Goal: Information Seeking & Learning: Understand process/instructions

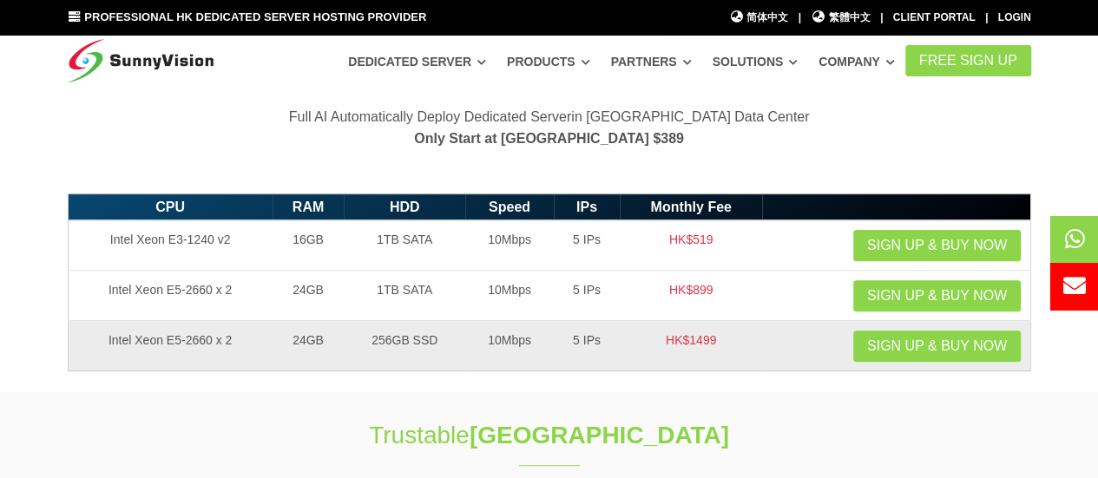
scroll to position [87, 0]
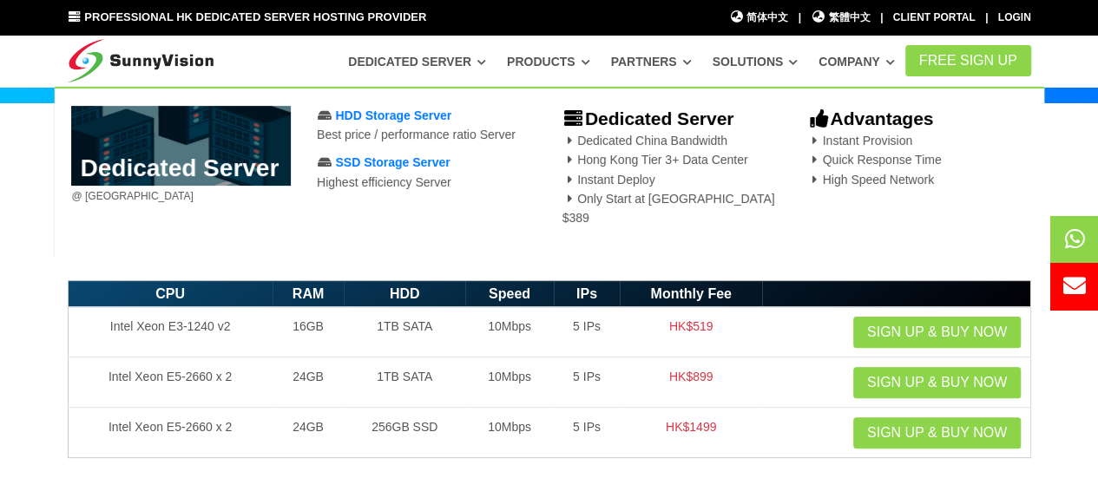
click at [895, 159] on span "Instant Provision Quick Response Time High Speed Network" at bounding box center [874, 160] width 134 height 53
click at [829, 157] on span "Instant Provision Quick Response Time High Speed Network" at bounding box center [874, 160] width 134 height 53
click at [829, 181] on span "Instant Provision Quick Response Time High Speed Network" at bounding box center [874, 160] width 134 height 53
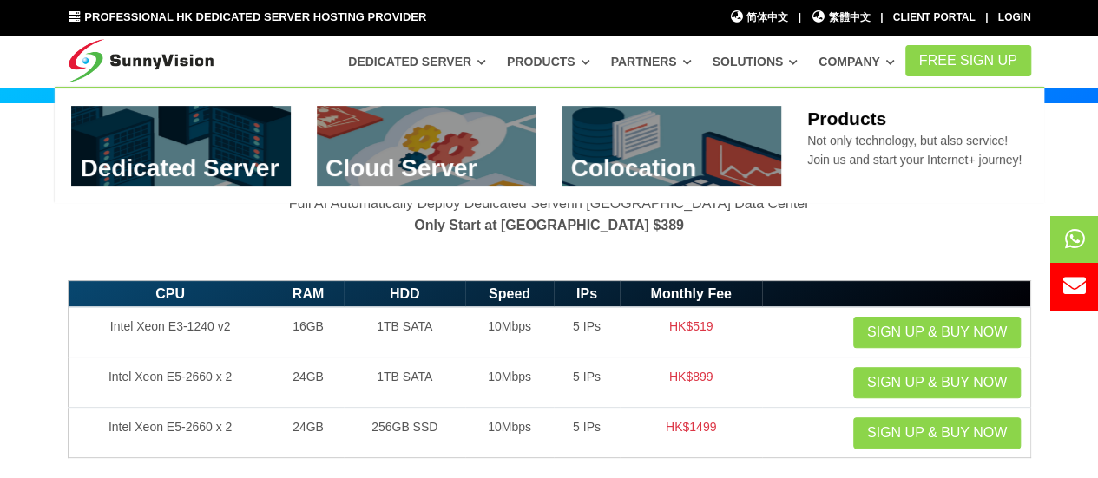
click at [557, 58] on link "Products" at bounding box center [548, 61] width 83 height 31
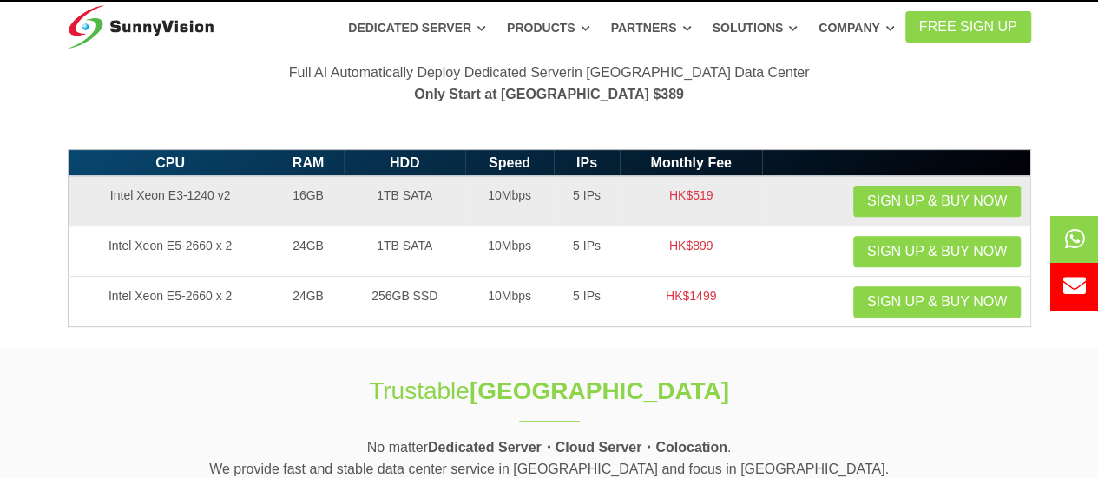
scroll to position [87, 0]
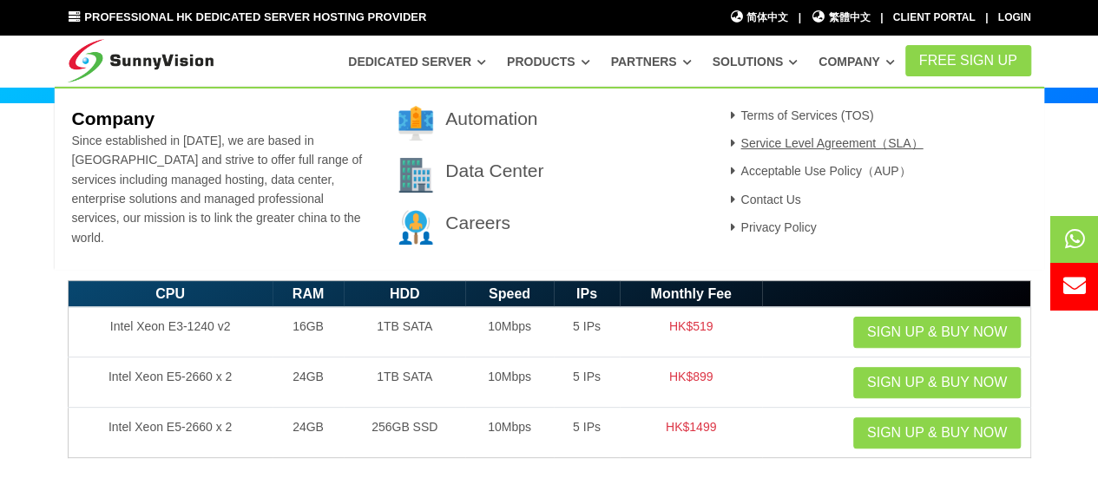
click at [805, 140] on link "Service Level Agreement（SLA）" at bounding box center [824, 143] width 198 height 14
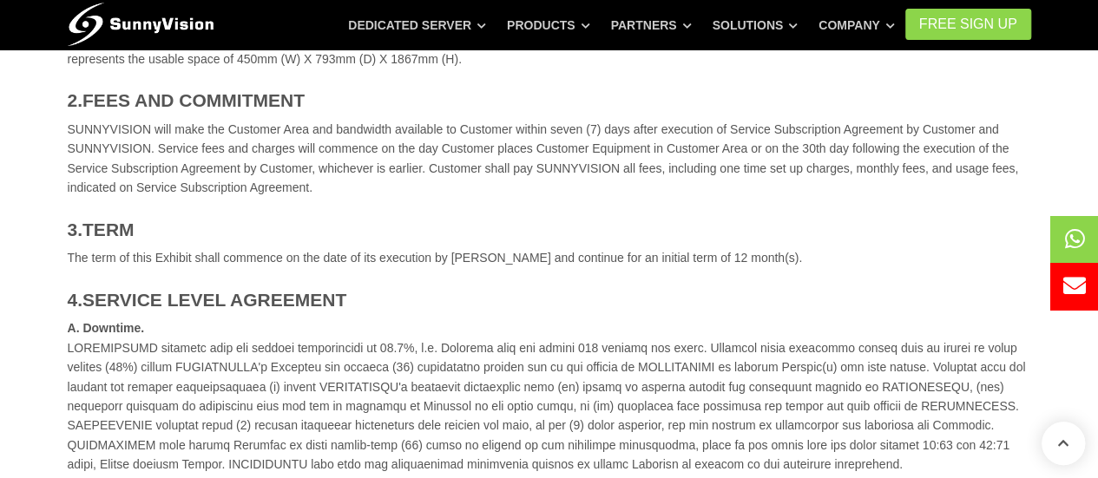
scroll to position [434, 0]
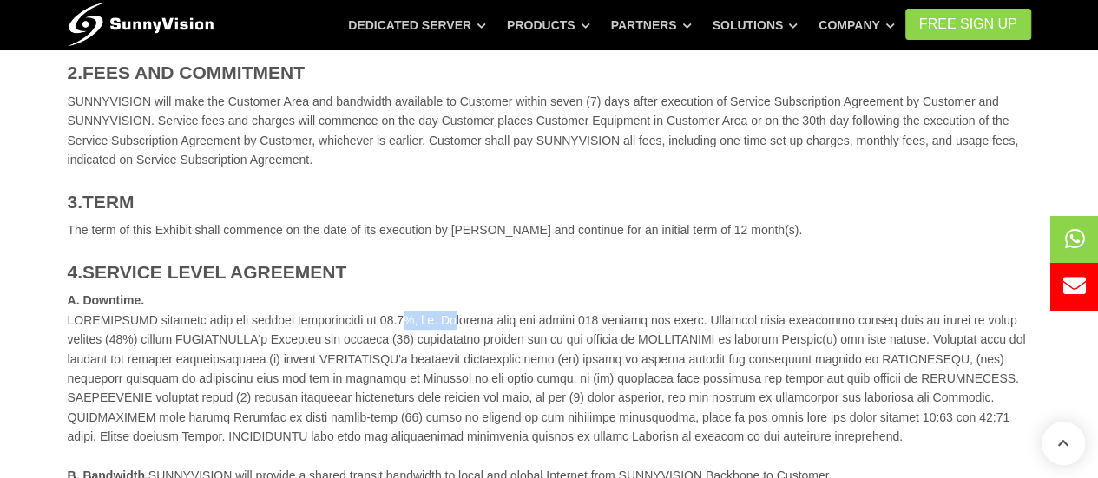
drag, startPoint x: 355, startPoint y: 317, endPoint x: 403, endPoint y: 319, distance: 48.7
click at [403, 319] on div "1.SERVICE SUNNYVISION will provide to Customer a basic hosting solution includi…" at bounding box center [549, 360] width 989 height 1012
